Goal: Task Accomplishment & Management: Use online tool/utility

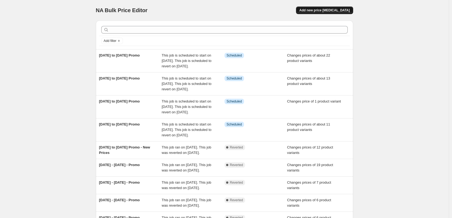
click at [327, 10] on span "Add new price [MEDICAL_DATA]" at bounding box center [324, 10] width 50 height 4
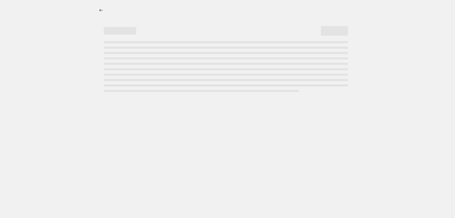
select select "percentage"
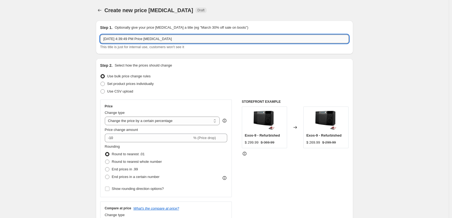
click at [178, 40] on input "[DATE] 4:39:49 PM Price [MEDICAL_DATA]" at bounding box center [224, 39] width 249 height 9
type input "[DATE] to [DATE]"
click at [200, 50] on div "Step 1. Optionally give your price [MEDICAL_DATA] a title (eg "March 30% off sa…" at bounding box center [224, 38] width 257 height 34
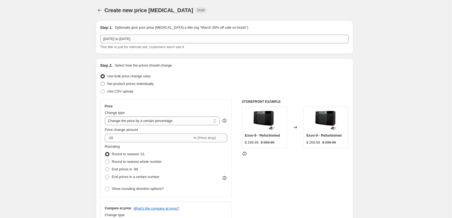
click at [149, 83] on span "Set product prices individually" at bounding box center [130, 84] width 47 height 4
click at [101, 82] on input "Set product prices individually" at bounding box center [100, 82] width 0 height 0
radio input "true"
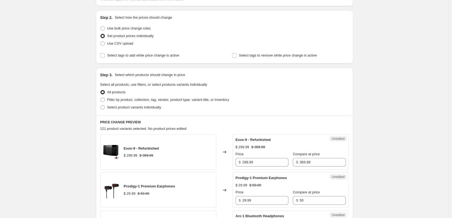
scroll to position [54, 0]
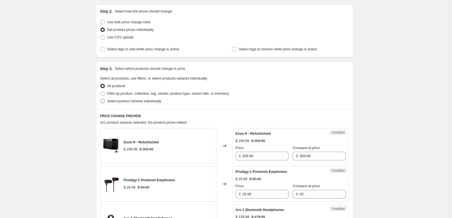
click at [145, 100] on span "Select product variants individually" at bounding box center [134, 101] width 54 height 4
click at [101, 99] on input "Select product variants individually" at bounding box center [100, 99] width 0 height 0
radio input "true"
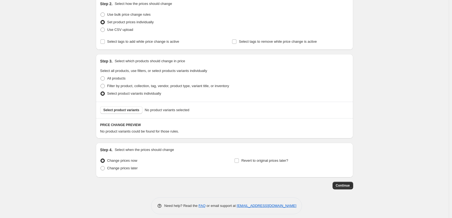
scroll to position [66, 0]
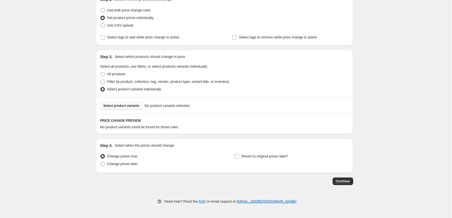
click at [125, 103] on button "Select product variants" at bounding box center [121, 106] width 43 height 8
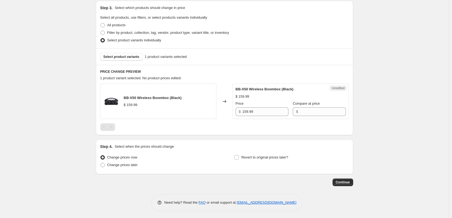
scroll to position [116, 0]
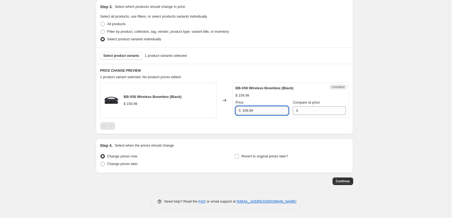
click at [265, 112] on input "159.99" at bounding box center [265, 110] width 46 height 9
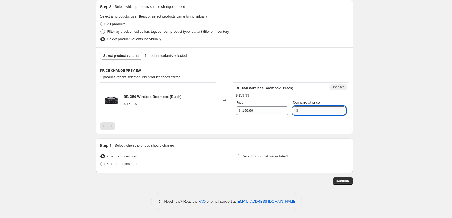
click at [308, 114] on input "Compare at price" at bounding box center [322, 110] width 46 height 9
paste input "159.99"
type input "159.99"
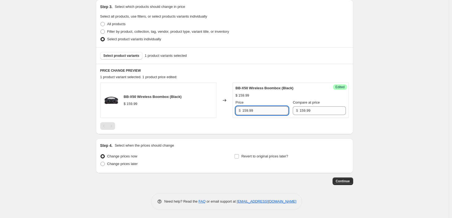
click at [262, 111] on input "159.99" at bounding box center [265, 110] width 46 height 9
type input "119.99"
click at [274, 99] on div "BB-X50 Wireless Boombox (Black) $ 159.99 Price $ 119.99 Compare at price $ 159.…" at bounding box center [291, 101] width 110 height 30
click at [114, 56] on span "Select product variants" at bounding box center [121, 56] width 36 height 4
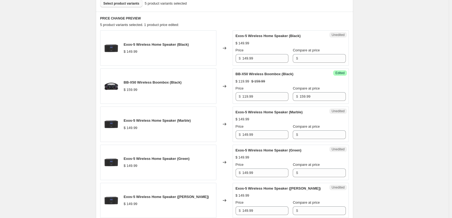
scroll to position [170, 0]
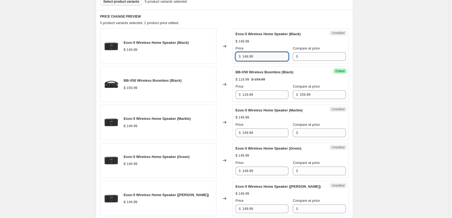
click at [264, 56] on input "149.99" at bounding box center [265, 56] width 46 height 9
click at [299, 57] on input "Compare at price" at bounding box center [322, 56] width 46 height 9
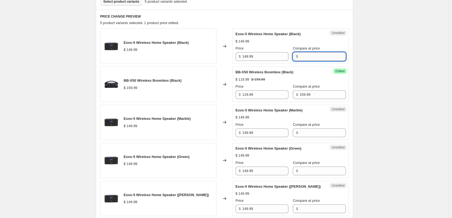
paste input "149.99"
type input "149.99"
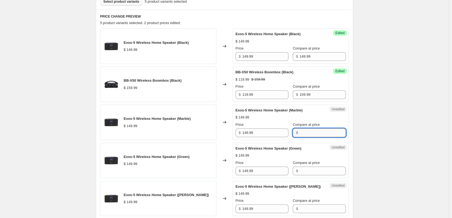
click at [314, 134] on input "Compare at price" at bounding box center [322, 133] width 46 height 9
paste input "149.99"
type input "149.99"
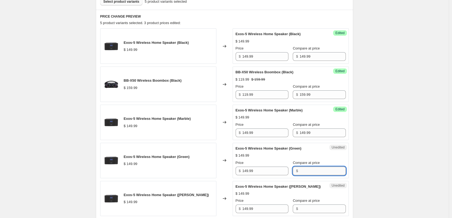
click at [321, 172] on input "Compare at price" at bounding box center [322, 171] width 46 height 9
paste input "149.99"
type input "149.99"
click at [313, 208] on input "Compare at price" at bounding box center [322, 209] width 46 height 9
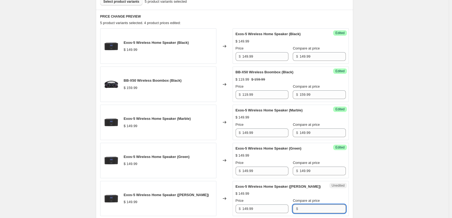
paste input "149.99"
type input "149.99"
click at [322, 184] on div "Exos-5 Wireless Home Speaker (Rose Gold) $ 149.99 Price $ 149.99 Compare at pri…" at bounding box center [291, 199] width 110 height 30
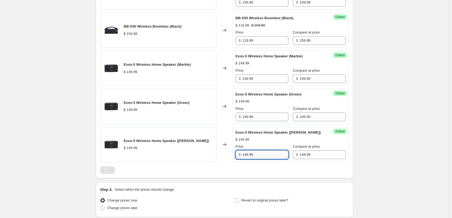
click at [269, 157] on input "149.99" at bounding box center [265, 155] width 46 height 9
type input "109.99"
click at [270, 167] on div at bounding box center [224, 171] width 249 height 8
click at [265, 155] on input "109.99" at bounding box center [265, 155] width 46 height 9
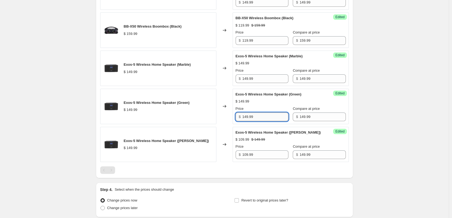
click at [263, 119] on input "149.99" at bounding box center [265, 117] width 46 height 9
paste input "0"
type input "109.99"
click at [259, 79] on input "149.99" at bounding box center [265, 78] width 46 height 9
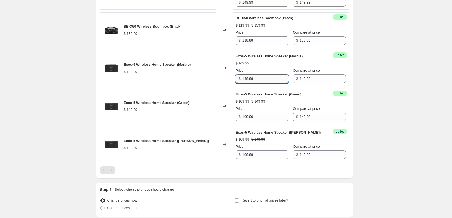
paste input "0"
type input "109.99"
click at [270, 62] on div "$ 109.99 $ 149.99" at bounding box center [291, 63] width 110 height 5
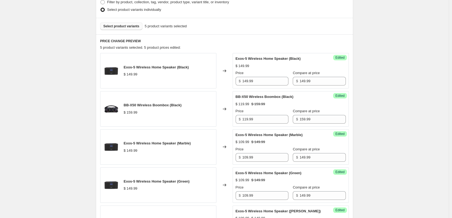
scroll to position [143, 0]
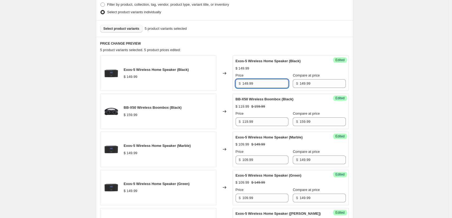
click at [259, 84] on input "149.99" at bounding box center [265, 83] width 46 height 9
paste input "0"
type input "109.99"
click at [274, 71] on div "$ 149.99" at bounding box center [291, 68] width 110 height 5
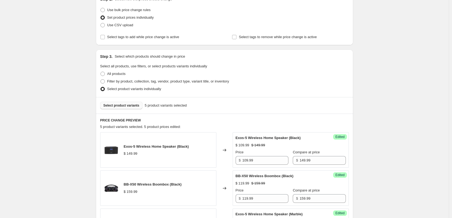
scroll to position [62, 0]
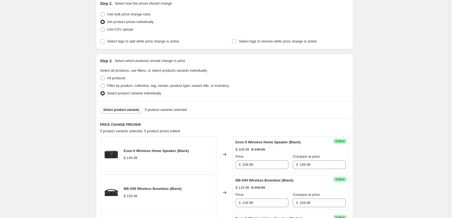
click at [124, 112] on span "Select product variants" at bounding box center [121, 110] width 36 height 4
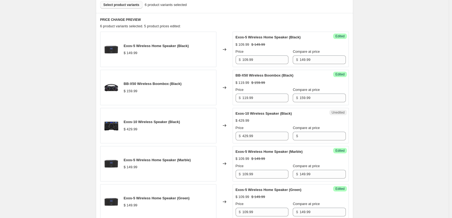
scroll to position [170, 0]
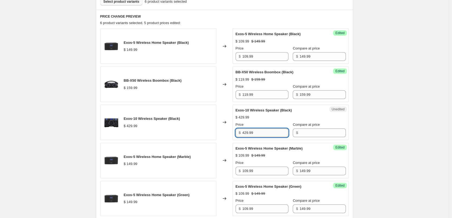
click at [274, 133] on input "429.99" at bounding box center [265, 133] width 46 height 9
click at [305, 133] on input "Compare at price" at bounding box center [322, 133] width 46 height 9
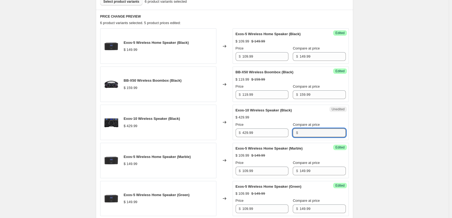
paste input "429.99"
type input "429.99"
click at [269, 133] on input "429.99" at bounding box center [265, 133] width 46 height 9
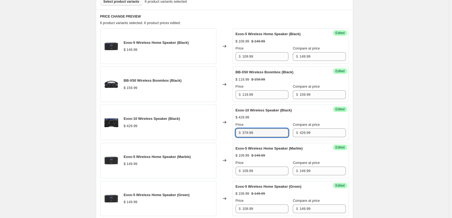
type input "379.99"
click at [279, 115] on div "$ 429.99" at bounding box center [291, 117] width 110 height 5
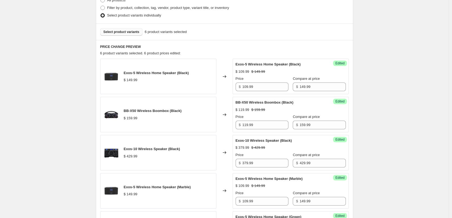
scroll to position [116, 0]
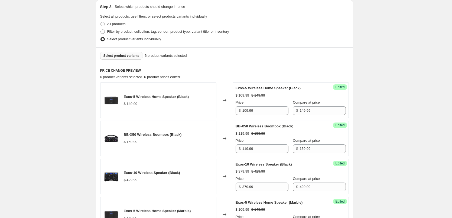
click at [129, 55] on span "Select product variants" at bounding box center [121, 56] width 36 height 4
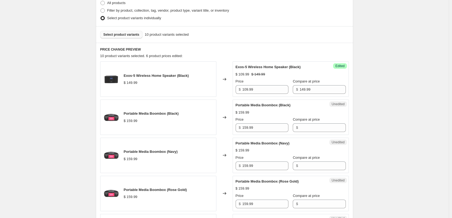
scroll to position [143, 0]
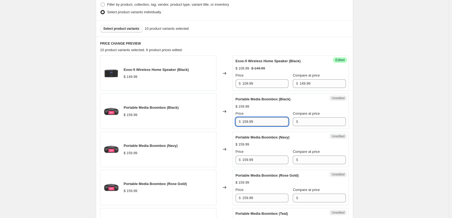
click at [262, 124] on input "159.99" at bounding box center [265, 122] width 46 height 9
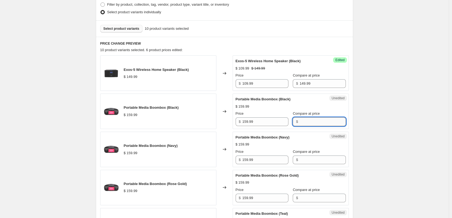
click at [312, 123] on input "Compare at price" at bounding box center [322, 122] width 46 height 9
paste input "159.99"
type input "159.99"
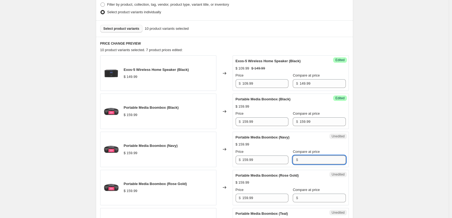
click at [316, 159] on input "Compare at price" at bounding box center [322, 160] width 46 height 9
paste input "159.99"
type input "159.99"
click at [315, 194] on input "Compare at price" at bounding box center [322, 198] width 46 height 9
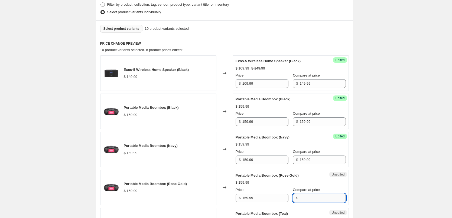
paste input "159.99"
type input "159.99"
click at [303, 178] on div "Portable Media Boombox (Rose Gold)" at bounding box center [280, 175] width 89 height 5
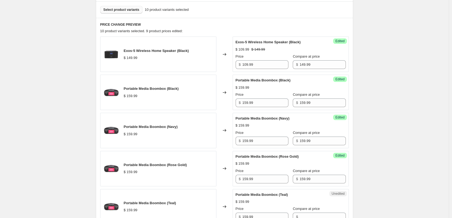
scroll to position [197, 0]
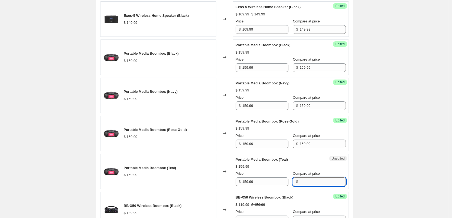
click at [308, 184] on input "Compare at price" at bounding box center [322, 182] width 46 height 9
paste input "159.99"
type input "159.99"
click at [304, 161] on div "Portable Media Boombox (Teal)" at bounding box center [280, 159] width 89 height 5
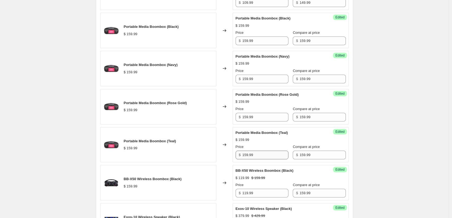
scroll to position [224, 0]
click at [272, 154] on input "159.99" at bounding box center [265, 155] width 46 height 9
type input "129.99"
click at [279, 139] on div "$ 159.99" at bounding box center [291, 139] width 110 height 5
click at [261, 153] on input "129.99" at bounding box center [265, 155] width 46 height 9
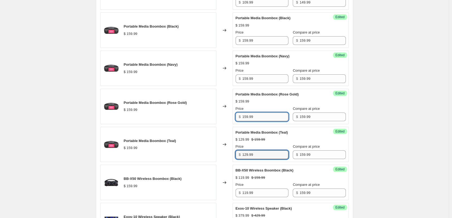
click at [262, 118] on input "159.99" at bounding box center [265, 117] width 46 height 9
paste input "2"
type input "129.99"
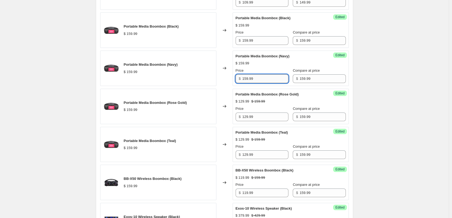
click at [257, 79] on input "159.99" at bounding box center [265, 78] width 46 height 9
paste input "2"
type input "129.99"
click at [262, 41] on input "159.99" at bounding box center [265, 40] width 46 height 9
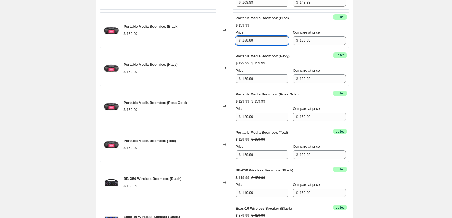
paste input "2"
type input "129.99"
click at [275, 27] on div "$ 129.99 $ 159.99" at bounding box center [291, 25] width 110 height 5
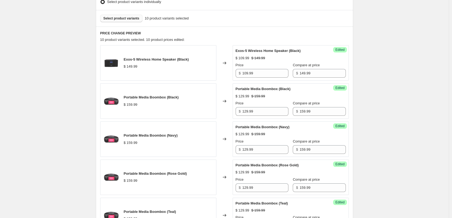
scroll to position [89, 0]
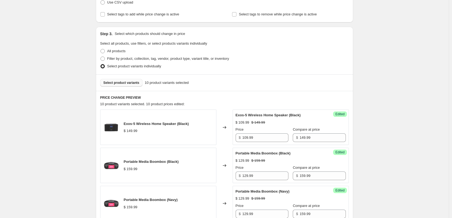
click at [129, 81] on span "Select product variants" at bounding box center [121, 83] width 36 height 4
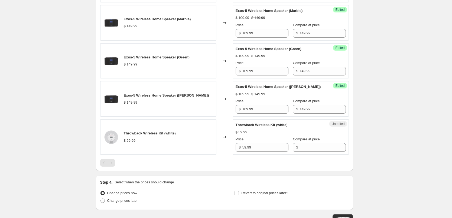
scroll to position [468, 0]
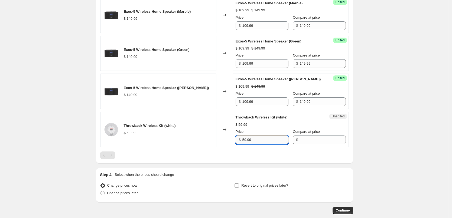
click at [272, 143] on input "59.99" at bounding box center [265, 140] width 46 height 9
click at [316, 142] on input "Compare at price" at bounding box center [322, 140] width 46 height 9
paste input "59.99"
type input "59.99"
click at [256, 143] on input "59.99" at bounding box center [265, 140] width 46 height 9
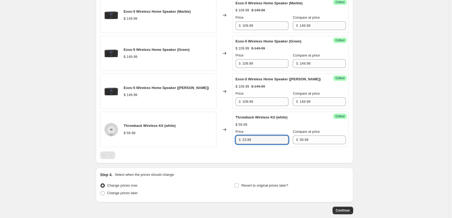
type input "23.99"
click at [263, 128] on div "Throwback Wireless Kit (white) $ 23.99 $ 59.99 Price $ 23.99 Compare at price $…" at bounding box center [291, 130] width 110 height 30
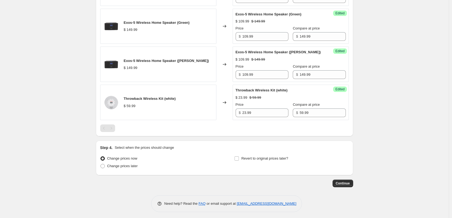
scroll to position [497, 0]
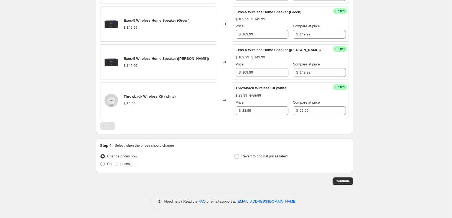
click at [122, 164] on span "Change prices later" at bounding box center [122, 164] width 31 height 4
click at [101, 162] on input "Change prices later" at bounding box center [100, 162] width 0 height 0
radio input "true"
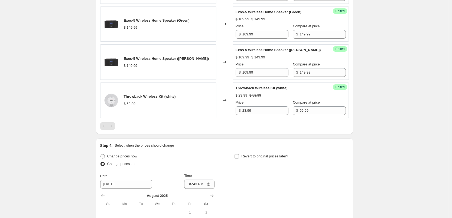
scroll to position [579, 0]
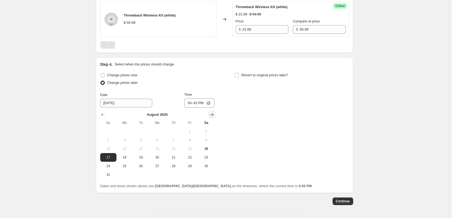
click at [212, 113] on icon "Show next month, September 2025" at bounding box center [211, 114] width 5 height 5
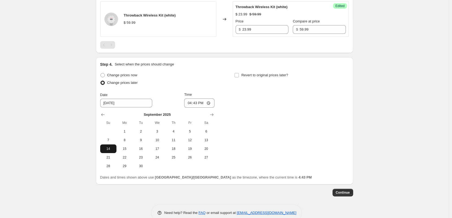
click at [112, 147] on span "14" at bounding box center [108, 149] width 12 height 4
type input "[DATE]"
click at [199, 103] on input "16:43" at bounding box center [199, 103] width 30 height 9
type input "00:05"
click at [238, 75] on input "Revert to original prices later?" at bounding box center [236, 75] width 4 height 4
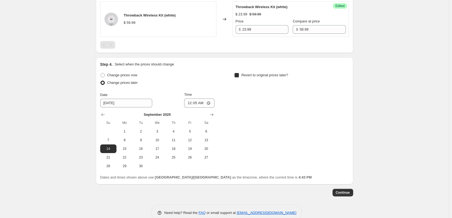
checkbox input "true"
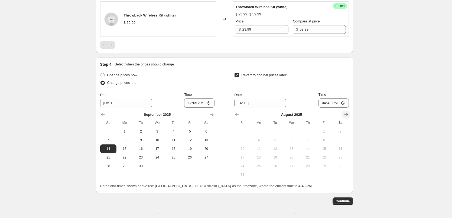
click at [348, 115] on icon "Show next month, September 2025" at bounding box center [345, 114] width 5 height 5
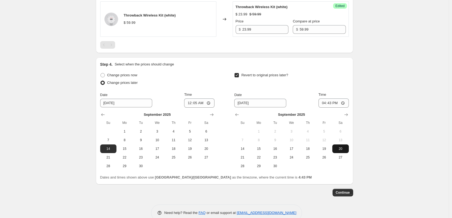
click at [344, 149] on span "20" at bounding box center [340, 149] width 12 height 4
type input "[DATE]"
click at [332, 103] on input "16:43" at bounding box center [333, 103] width 30 height 9
type input "23:55"
click at [305, 91] on div "Revert to original prices later? Date [DATE] Time 23:55 [DATE] Su Mo Tu We Th F…" at bounding box center [291, 120] width 114 height 99
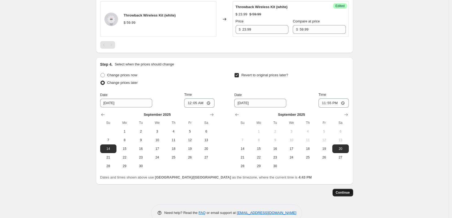
click at [347, 190] on button "Continue" at bounding box center [343, 193] width 21 height 8
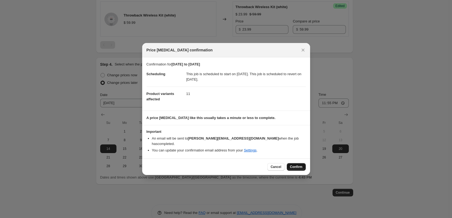
click at [297, 165] on span "Confirm" at bounding box center [296, 167] width 12 height 4
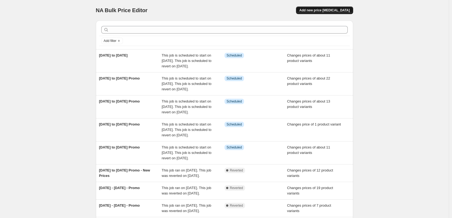
click at [330, 10] on span "Add new price [MEDICAL_DATA]" at bounding box center [324, 10] width 50 height 4
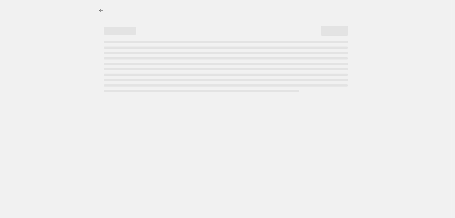
select select "percentage"
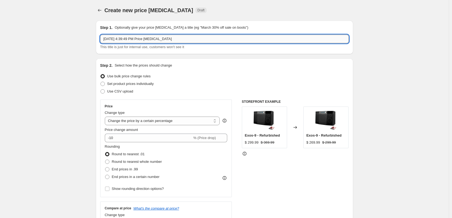
click at [177, 39] on input "[DATE] 4:39:49 PM Price [MEDICAL_DATA]" at bounding box center [224, 39] width 249 height 9
type input "[DATE] to [DATE] Promo"
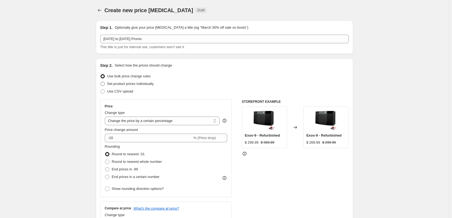
click at [145, 83] on span "Set product prices individually" at bounding box center [130, 84] width 47 height 4
click at [101, 82] on input "Set product prices individually" at bounding box center [100, 82] width 0 height 0
radio input "true"
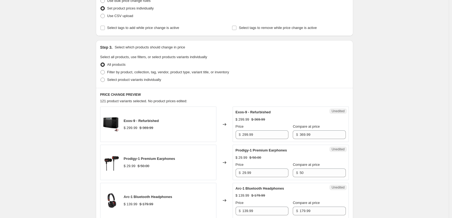
scroll to position [81, 0]
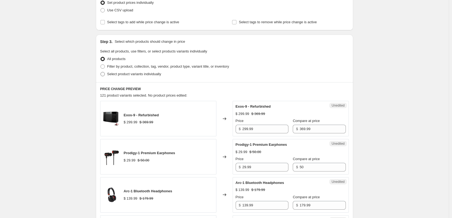
click at [148, 75] on span "Select product variants individually" at bounding box center [134, 74] width 54 height 4
click at [101, 72] on input "Select product variants individually" at bounding box center [100, 72] width 0 height 0
radio input "true"
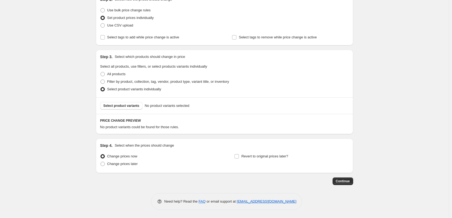
scroll to position [66, 0]
click at [125, 105] on span "Select product variants" at bounding box center [121, 106] width 36 height 4
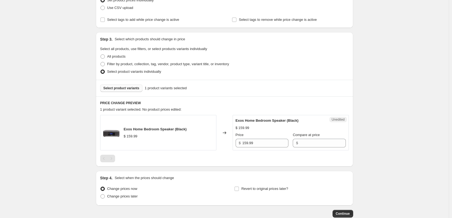
scroll to position [93, 0]
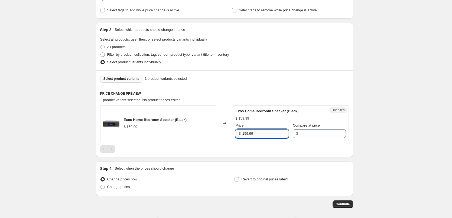
click at [252, 135] on input "159.99" at bounding box center [265, 133] width 46 height 9
click at [306, 132] on input "Compare at price" at bounding box center [322, 133] width 46 height 9
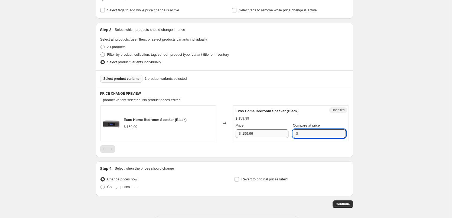
paste input "159.99"
type input "159.99"
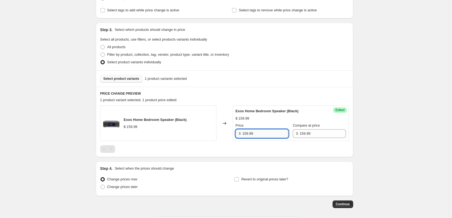
click at [266, 132] on input "159.99" at bounding box center [265, 133] width 46 height 9
type input "129.99"
click at [274, 147] on div at bounding box center [224, 149] width 249 height 8
click at [127, 80] on span "Select product variants" at bounding box center [121, 79] width 36 height 4
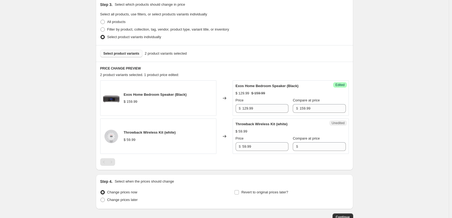
scroll to position [147, 0]
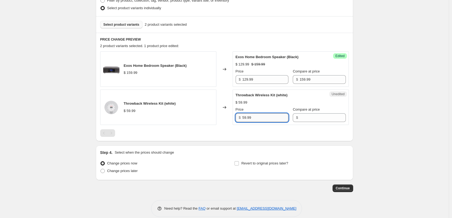
click at [266, 120] on input "59.99" at bounding box center [265, 117] width 46 height 9
click at [319, 117] on input "Compare at price" at bounding box center [322, 117] width 46 height 9
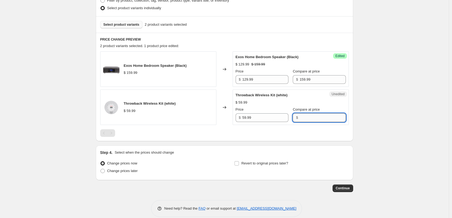
paste input "59.99"
type input "59.99"
click at [274, 117] on input "59.99" at bounding box center [265, 117] width 46 height 9
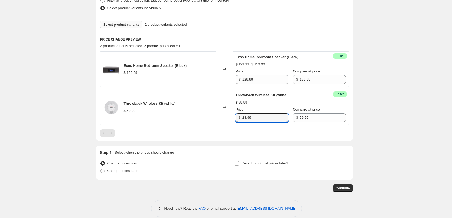
type input "23.99"
click at [284, 138] on div "PRICE CHANGE PREVIEW 2 product variants selected. 2 product prices edited: Exos…" at bounding box center [224, 87] width 257 height 109
click at [130, 24] on span "Select product variants" at bounding box center [121, 24] width 36 height 4
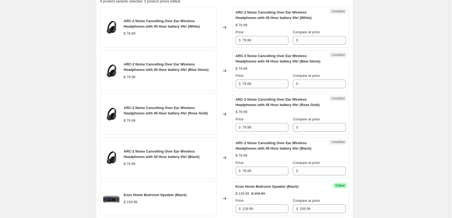
scroll to position [201, 0]
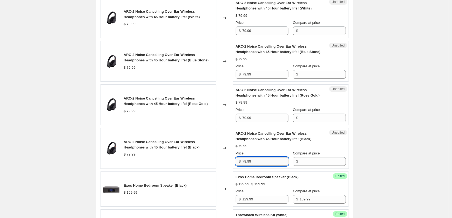
click at [270, 164] on input "79.99" at bounding box center [265, 161] width 46 height 9
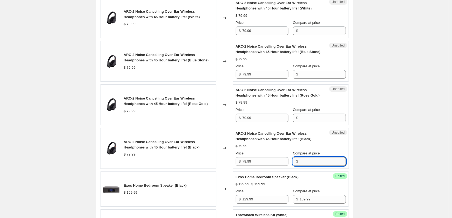
click at [309, 162] on input "Compare at price" at bounding box center [322, 161] width 46 height 9
paste input "79.99"
type input "79.99"
click at [317, 118] on input "Compare at price" at bounding box center [322, 118] width 46 height 9
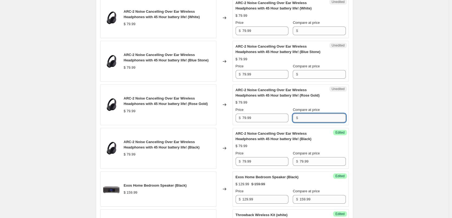
paste input "79.99"
type input "79.99"
click at [314, 75] on input "Compare at price" at bounding box center [322, 74] width 46 height 9
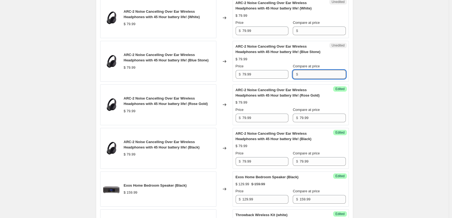
paste input "79.99"
type input "79.99"
click at [319, 32] on input "Compare at price" at bounding box center [322, 31] width 46 height 9
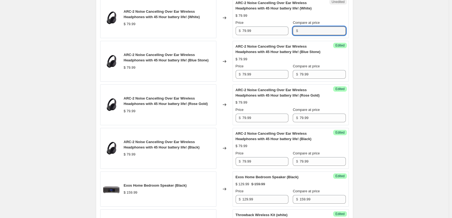
paste input "79.99"
type input "79.99"
click at [322, 18] on div "$ 79.99" at bounding box center [291, 15] width 110 height 5
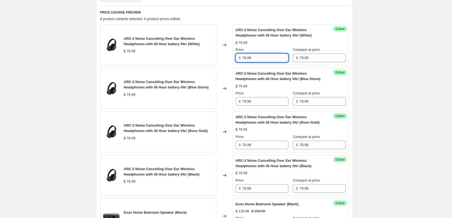
click at [256, 55] on input "79.99" at bounding box center [265, 58] width 46 height 9
type input "24.99"
click at [268, 41] on div "$ 24.99 $ 79.99" at bounding box center [291, 42] width 110 height 5
click at [269, 60] on input "24.99" at bounding box center [265, 58] width 46 height 9
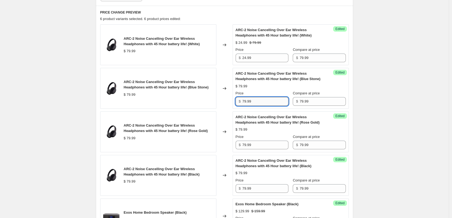
click at [256, 101] on input "79.99" at bounding box center [265, 101] width 46 height 9
paste input "24"
type input "24.99"
click at [262, 146] on input "79.99" at bounding box center [265, 145] width 46 height 9
paste input "24"
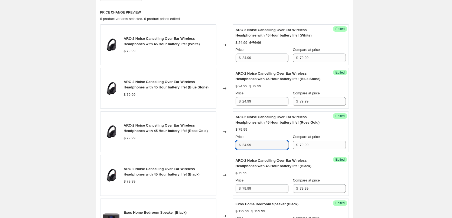
type input "24.99"
click at [270, 133] on div "ARC-2 Noise Cancelling Over Ear Wireless Headphones with 45 Hour battery life! …" at bounding box center [291, 132] width 110 height 35
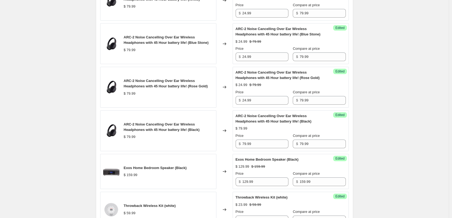
scroll to position [229, 0]
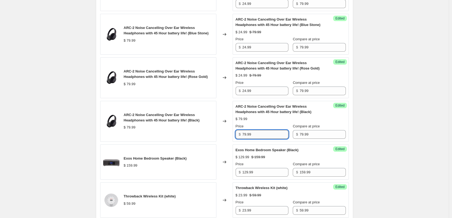
click at [265, 136] on input "79.99" at bounding box center [265, 134] width 46 height 9
paste input "24"
type input "24.99"
click at [273, 123] on div "ARC-2 Noise Cancelling Over Ear Wireless Headphones with 45 Hour battery life! …" at bounding box center [291, 121] width 110 height 35
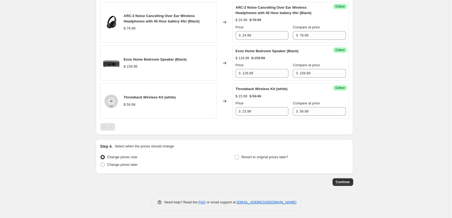
scroll to position [328, 0]
click at [121, 164] on span "Change prices later" at bounding box center [122, 164] width 31 height 4
click at [101, 162] on input "Change prices later" at bounding box center [100, 162] width 0 height 0
radio input "true"
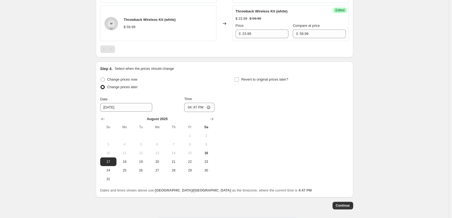
scroll to position [410, 0]
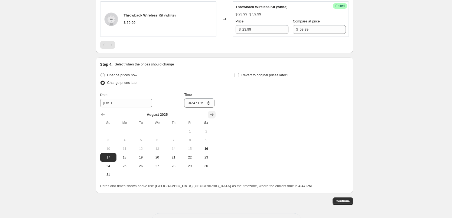
click at [214, 115] on icon "Show next month, September 2025" at bounding box center [211, 114] width 5 height 5
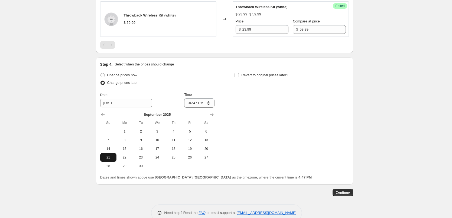
drag, startPoint x: 106, startPoint y: 159, endPoint x: 113, endPoint y: 155, distance: 7.8
click at [106, 159] on span "21" at bounding box center [108, 157] width 12 height 4
type input "[DATE]"
click at [199, 103] on input "16:47" at bounding box center [199, 103] width 30 height 9
type input "00:05"
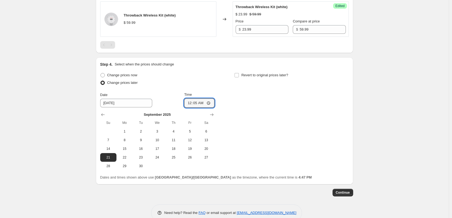
click at [214, 90] on div "Change prices now Change prices later Date [DATE] Time 00:[DATE] Mo Tu We Th Fr…" at bounding box center [157, 120] width 114 height 99
click at [238, 75] on input "Revert to original prices later?" at bounding box center [236, 75] width 4 height 4
checkbox input "true"
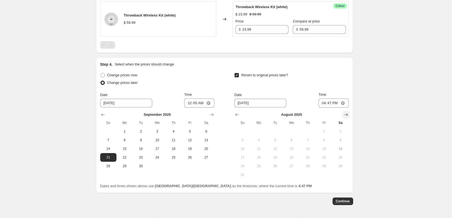
click at [347, 113] on icon "Show next month, September 2025" at bounding box center [345, 114] width 5 height 5
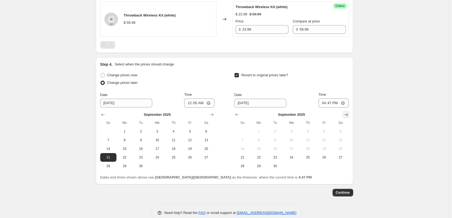
click at [347, 114] on icon "Show next month, October 2025" at bounding box center [345, 114] width 5 height 5
click at [239, 114] on icon "Show previous month, September 2025" at bounding box center [236, 114] width 5 height 5
click at [343, 159] on span "27" at bounding box center [340, 157] width 12 height 4
type input "[DATE]"
click at [333, 104] on input "16:47" at bounding box center [333, 103] width 30 height 9
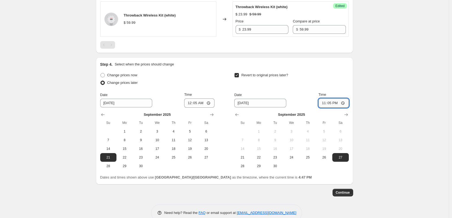
type input "23:55"
click at [307, 93] on div "Date [DATE] Time 23:55" at bounding box center [291, 100] width 114 height 16
click at [344, 194] on span "Continue" at bounding box center [343, 193] width 14 height 4
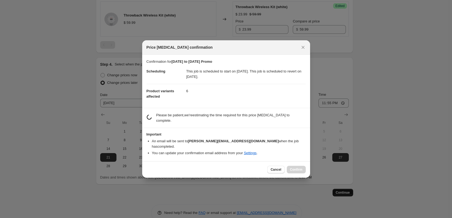
scroll to position [0, 0]
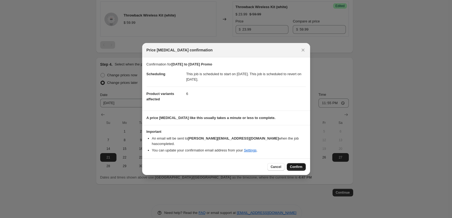
click at [297, 165] on span "Confirm" at bounding box center [296, 167] width 12 height 4
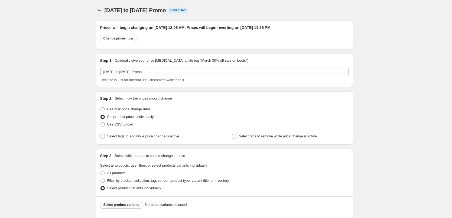
scroll to position [410, 0]
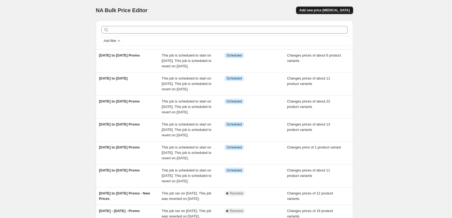
click at [324, 10] on span "Add new price [MEDICAL_DATA]" at bounding box center [324, 10] width 50 height 4
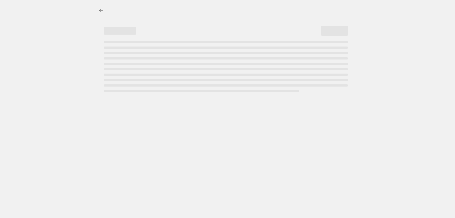
select select "percentage"
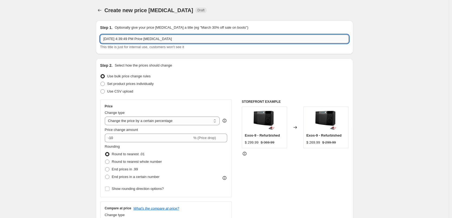
click at [184, 39] on input "[DATE] 4:39:49 PM Price [MEDICAL_DATA]" at bounding box center [224, 39] width 249 height 9
type input "[DATE] to [DATE]"
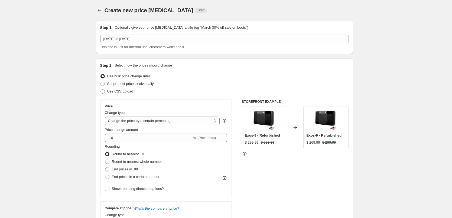
click at [189, 52] on div "Step 1. Optionally give your price [MEDICAL_DATA] a title (eg "March 30% off sa…" at bounding box center [224, 38] width 257 height 34
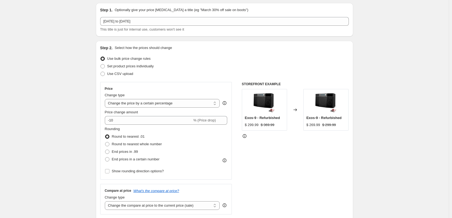
scroll to position [27, 0]
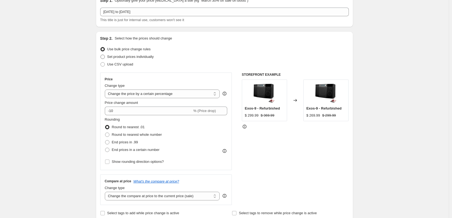
click at [139, 55] on span "Set product prices individually" at bounding box center [130, 57] width 47 height 4
click at [101, 55] on input "Set product prices individually" at bounding box center [100, 55] width 0 height 0
radio input "true"
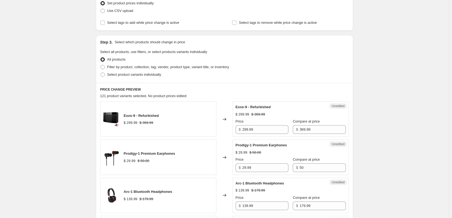
scroll to position [81, 0]
click at [142, 74] on span "Select product variants individually" at bounding box center [134, 74] width 54 height 4
click at [101, 72] on input "Select product variants individually" at bounding box center [100, 72] width 0 height 0
radio input "true"
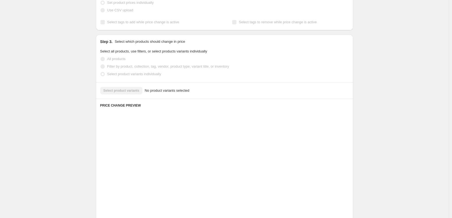
scroll to position [66, 0]
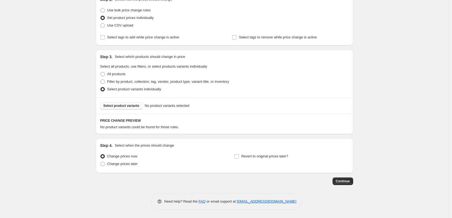
click at [136, 105] on span "Select product variants" at bounding box center [121, 106] width 36 height 4
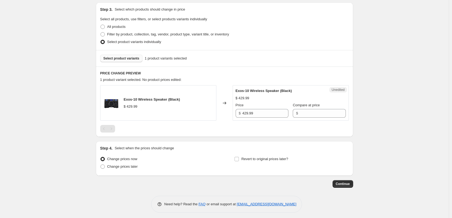
scroll to position [116, 0]
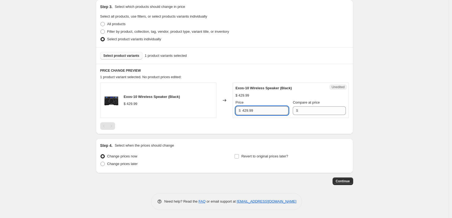
click at [263, 110] on input "429.99" at bounding box center [265, 110] width 46 height 9
click at [300, 112] on input "Compare at price" at bounding box center [322, 110] width 46 height 9
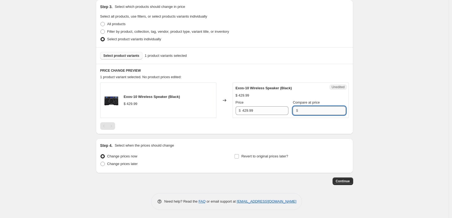
paste input "429.99"
type input "429.99"
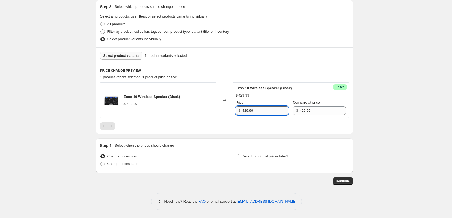
click at [273, 113] on input "429.99" at bounding box center [265, 110] width 46 height 9
type input "379.99"
click at [268, 123] on div at bounding box center [224, 126] width 249 height 8
click at [119, 57] on span "Select product variants" at bounding box center [121, 56] width 36 height 4
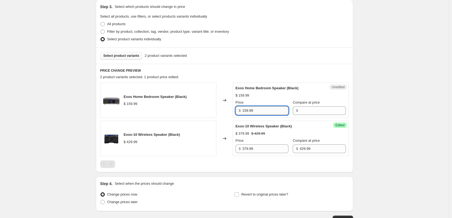
click at [269, 111] on input "159.99" at bounding box center [265, 110] width 46 height 9
click at [311, 113] on input "Compare at price" at bounding box center [322, 110] width 46 height 9
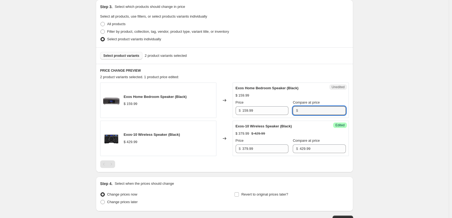
paste input "159.99"
type input "159.99"
click at [254, 111] on input "159.99" at bounding box center [265, 110] width 46 height 9
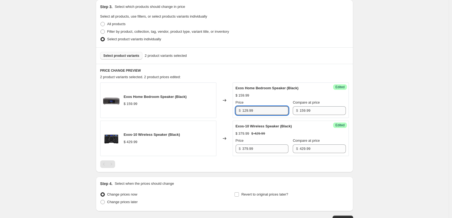
type input "129.99"
click at [277, 93] on div "$ 129.99 $ 159.99" at bounding box center [291, 95] width 110 height 5
click at [130, 56] on span "Select product variants" at bounding box center [121, 56] width 36 height 4
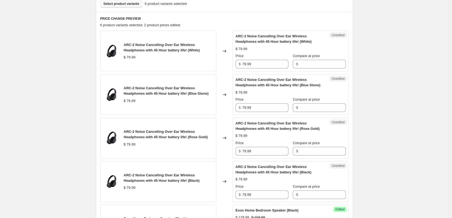
scroll to position [170, 0]
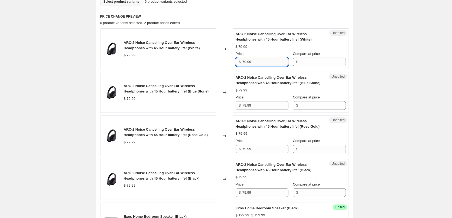
click at [264, 63] on input "79.99" at bounding box center [265, 62] width 46 height 9
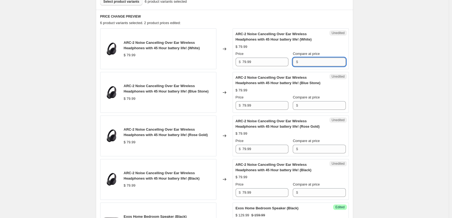
click at [306, 61] on input "Compare at price" at bounding box center [322, 62] width 46 height 9
paste input "79.99"
type input "79.99"
click at [321, 109] on input "Compare at price" at bounding box center [322, 105] width 46 height 9
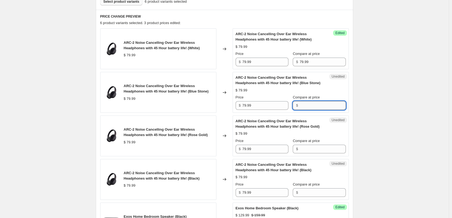
paste input "79.99"
type input "79.99"
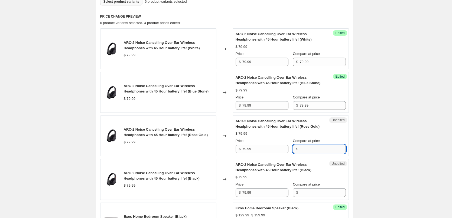
click at [309, 147] on input "Compare at price" at bounding box center [322, 149] width 46 height 9
paste input "79.99"
type input "79.99"
click at [317, 189] on input "Compare at price" at bounding box center [322, 192] width 46 height 9
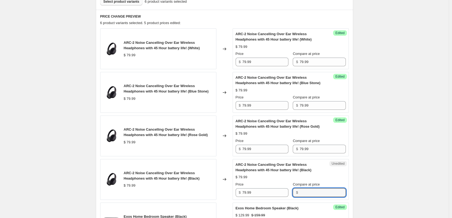
paste input "79.99"
type input "79.99"
click at [264, 195] on input "79.99" at bounding box center [265, 192] width 46 height 9
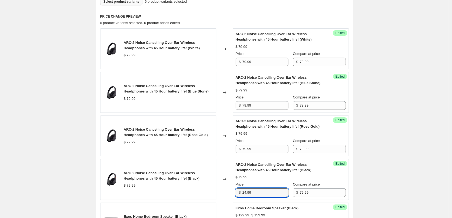
type input "24.99"
click at [277, 182] on div "Price" at bounding box center [262, 184] width 53 height 5
click at [267, 194] on input "24.99" at bounding box center [265, 192] width 46 height 9
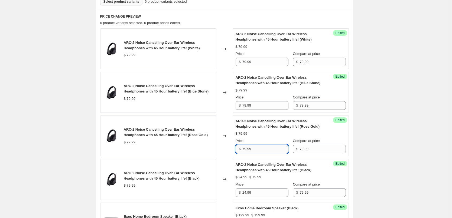
click at [260, 150] on input "79.99" at bounding box center [265, 149] width 46 height 9
paste input "24"
type input "24.99"
click at [255, 109] on input "79.99" at bounding box center [265, 105] width 46 height 9
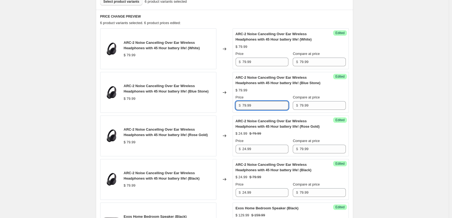
paste input "24"
type input "24.99"
click at [258, 62] on input "79.99" at bounding box center [265, 62] width 46 height 9
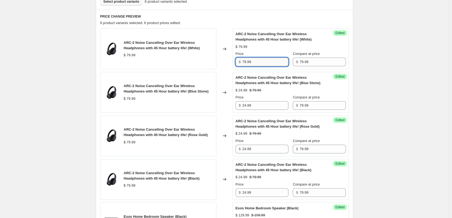
paste input "24"
type input "24.99"
click at [272, 51] on div "ARC-2 Noise Cancelling Over Ear Wireless Headphones with 45 Hour battery life! …" at bounding box center [291, 48] width 110 height 35
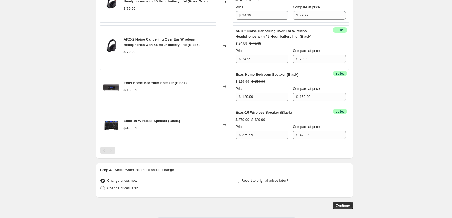
scroll to position [306, 0]
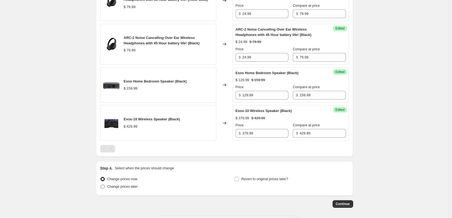
click at [123, 188] on span "Change prices later" at bounding box center [122, 187] width 31 height 4
click at [101, 185] on input "Change prices later" at bounding box center [100, 185] width 0 height 0
radio input "true"
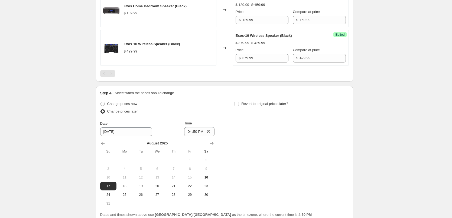
scroll to position [387, 0]
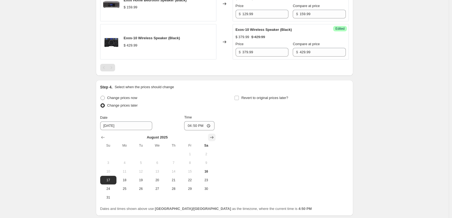
click at [214, 135] on icon "Show next month, September 2025" at bounding box center [211, 137] width 5 height 5
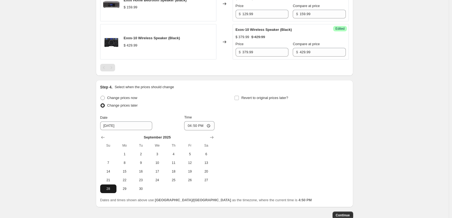
click at [108, 186] on button "28" at bounding box center [108, 189] width 16 height 9
type input "[DATE]"
click at [239, 97] on span at bounding box center [236, 98] width 5 height 5
click at [239, 97] on input "Revert to original prices later?" at bounding box center [236, 98] width 4 height 4
checkbox input "true"
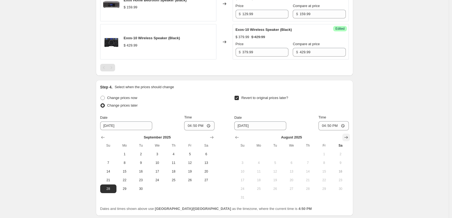
click at [344, 135] on button "Show next month, September 2025" at bounding box center [346, 138] width 8 height 8
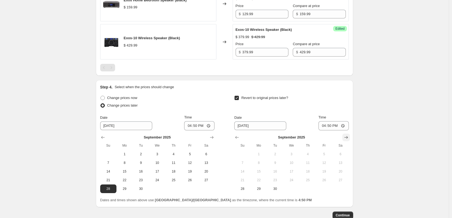
click at [345, 136] on icon "Show next month, October 2025" at bounding box center [345, 137] width 5 height 5
click at [342, 155] on span "4" at bounding box center [340, 154] width 12 height 4
type input "[DATE]"
click at [199, 126] on input "16:50" at bounding box center [199, 125] width 30 height 9
type input "00:05"
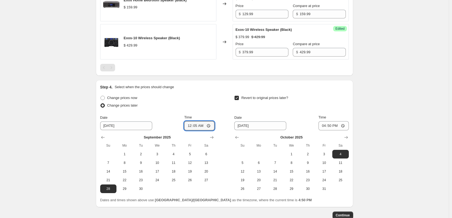
click at [293, 110] on div "Revert to original prices later?" at bounding box center [291, 102] width 114 height 16
click at [333, 125] on input "16:50" at bounding box center [333, 125] width 30 height 9
type input "23:55"
click at [309, 115] on div "Date [DATE] Time 23:55" at bounding box center [291, 123] width 114 height 16
click at [347, 215] on span "Continue" at bounding box center [343, 215] width 14 height 4
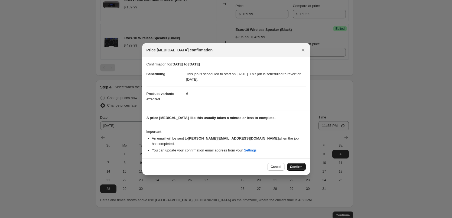
click at [297, 167] on button "Confirm" at bounding box center [296, 167] width 19 height 8
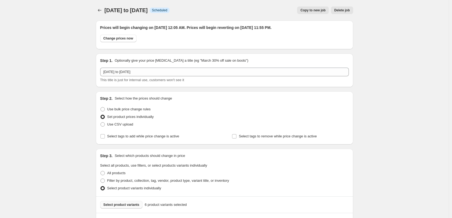
scroll to position [387, 0]
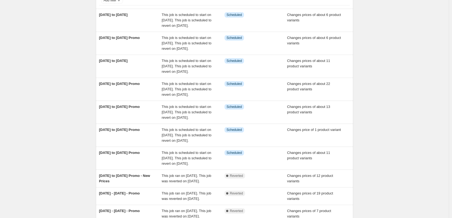
scroll to position [44, 0]
